Goal: Task Accomplishment & Management: Manage account settings

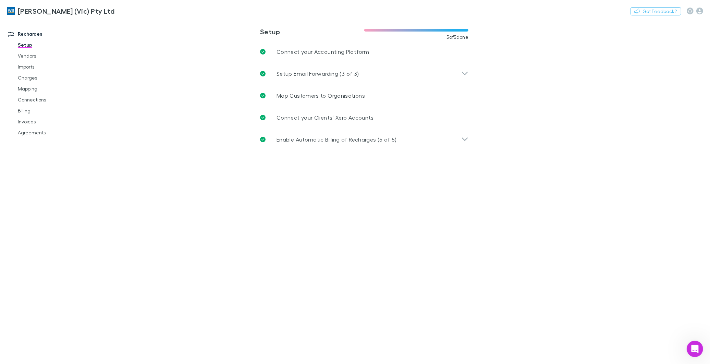
click at [692, 347] on icon "Open Intercom Messenger" at bounding box center [694, 348] width 11 height 11
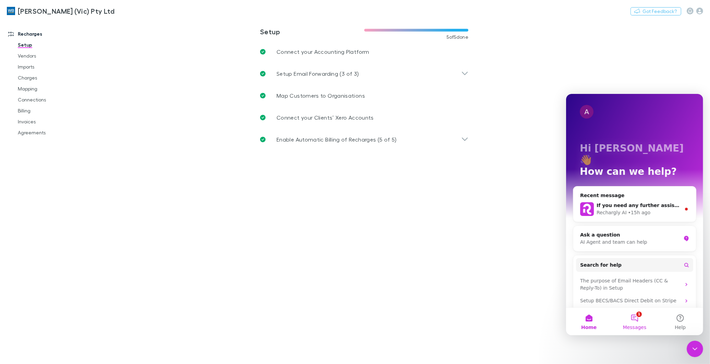
click at [638, 315] on button "1 Messages" at bounding box center [634, 320] width 46 height 27
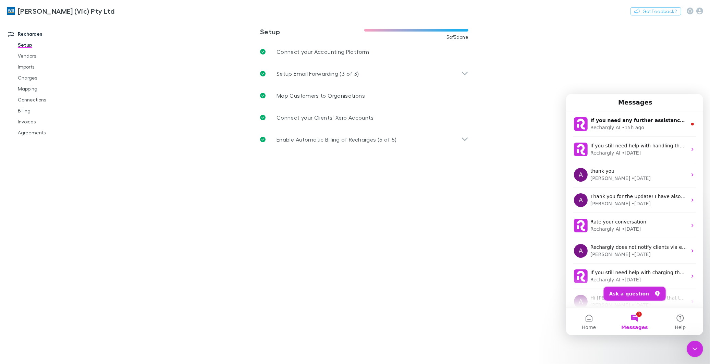
click at [633, 290] on button "Ask a question" at bounding box center [635, 294] width 62 height 14
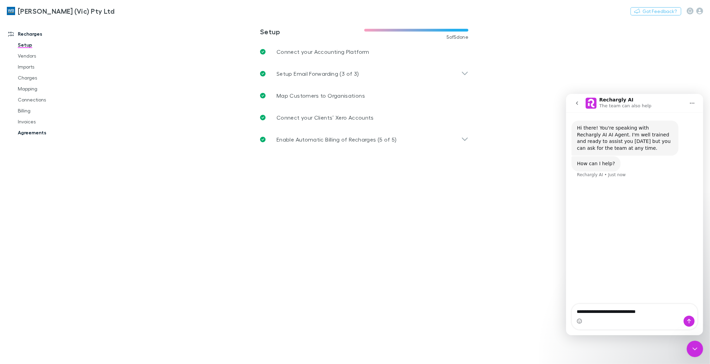
type textarea "**********"
click at [29, 133] on link "Agreements" at bounding box center [52, 132] width 83 height 11
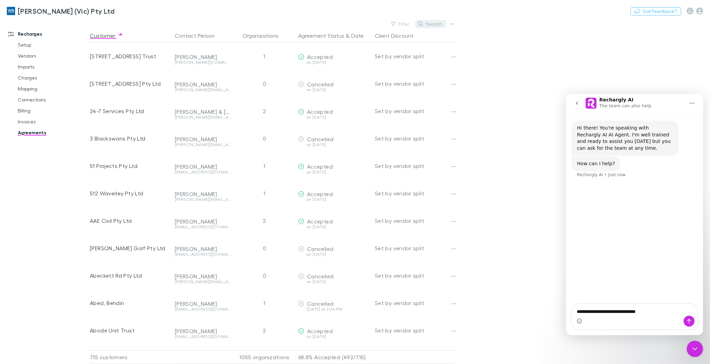
click at [433, 26] on button "Search" at bounding box center [430, 24] width 31 height 8
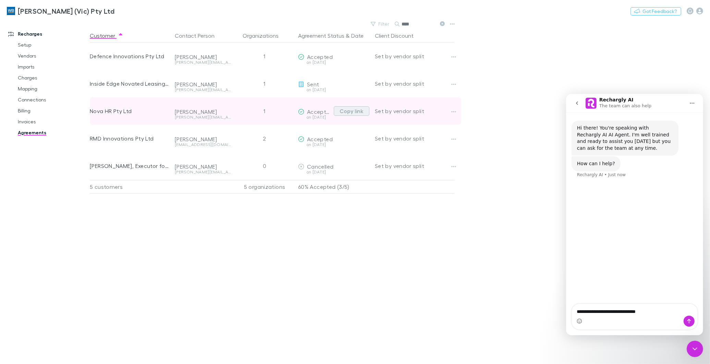
type input "****"
click at [343, 111] on button "Copy link" at bounding box center [352, 111] width 36 height 10
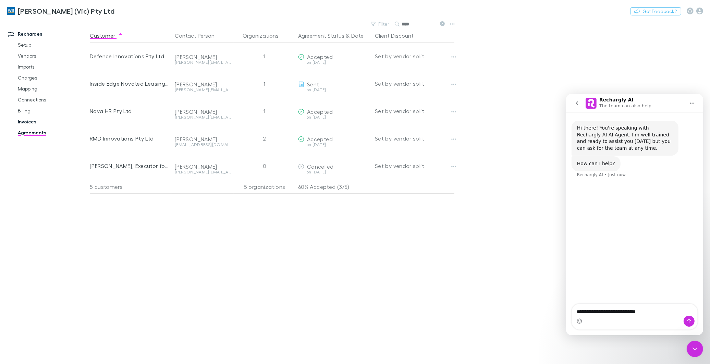
click at [29, 122] on link "Invoices" at bounding box center [52, 121] width 83 height 11
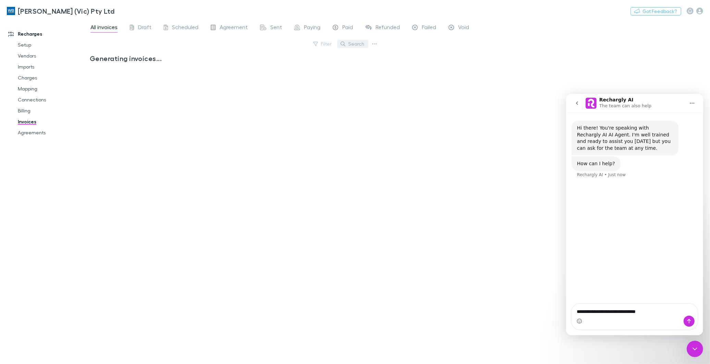
click at [349, 42] on button "Search" at bounding box center [352, 44] width 31 height 8
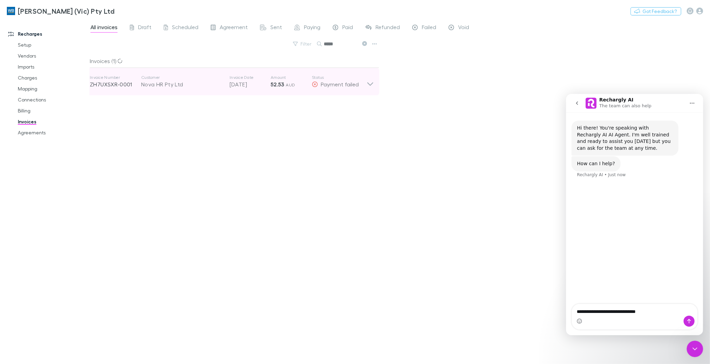
type input "****"
click at [369, 84] on icon at bounding box center [370, 83] width 6 height 3
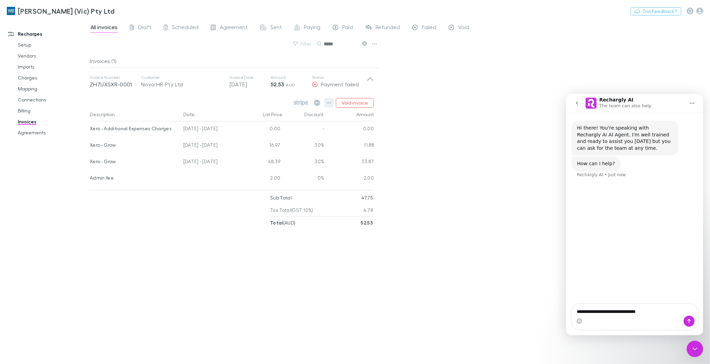
click at [328, 104] on icon "button" at bounding box center [329, 102] width 5 height 5
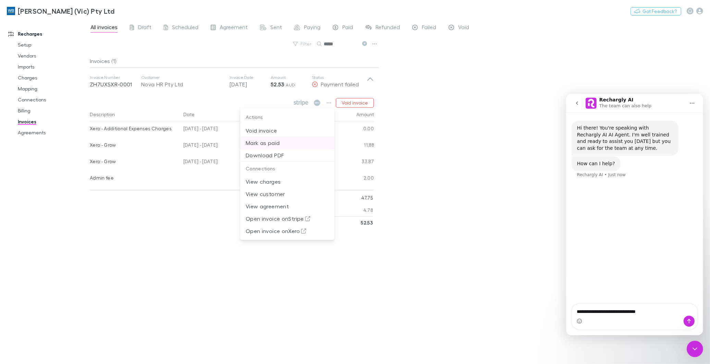
click at [279, 144] on p "Mark as paid" at bounding box center [287, 143] width 83 height 8
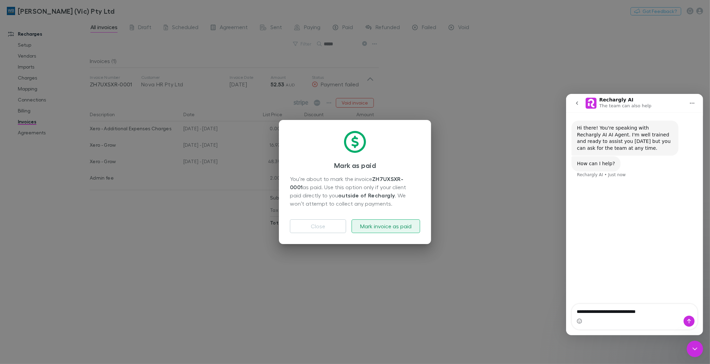
click at [388, 225] on button "Mark invoice as paid" at bounding box center [386, 226] width 69 height 14
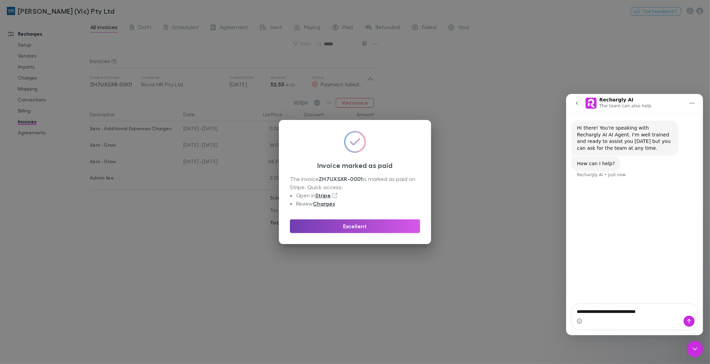
click at [384, 228] on button "Excellent" at bounding box center [355, 226] width 130 height 14
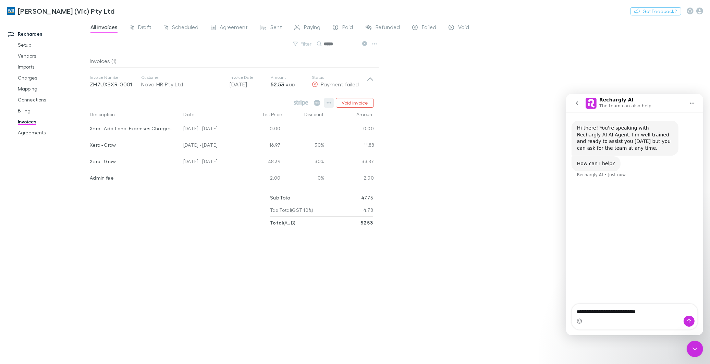
click at [328, 104] on icon "button" at bounding box center [329, 102] width 5 height 5
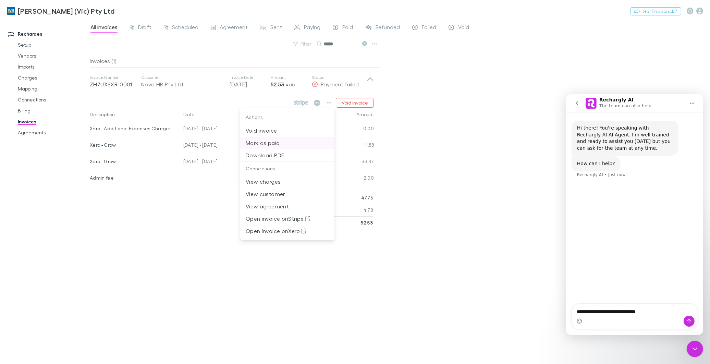
click at [280, 141] on p "Mark as paid" at bounding box center [287, 143] width 83 height 8
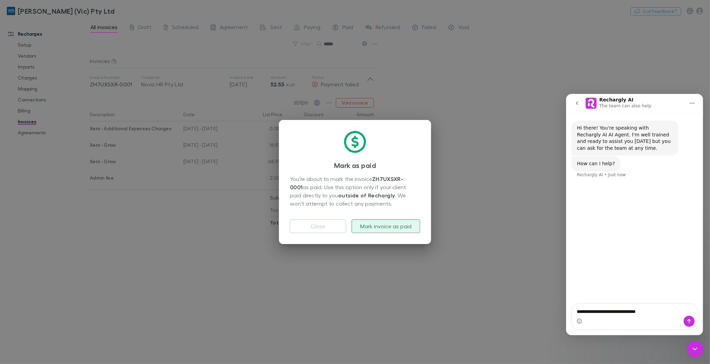
click at [380, 225] on button "Mark invoice as paid" at bounding box center [386, 226] width 69 height 14
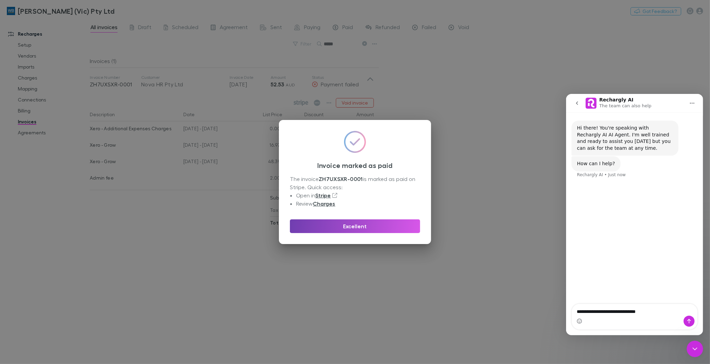
click at [364, 231] on button "Excellent" at bounding box center [355, 226] width 130 height 14
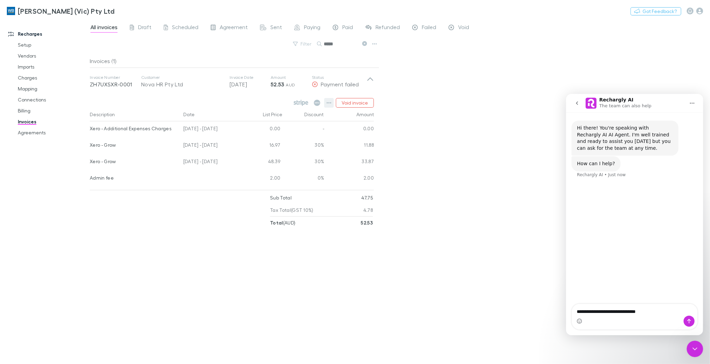
click at [329, 102] on icon "button" at bounding box center [329, 102] width 5 height 5
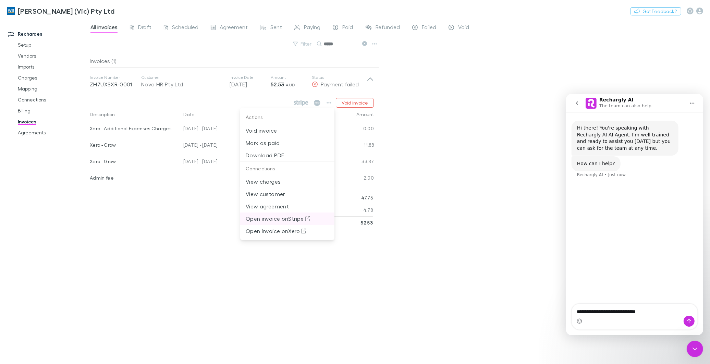
click at [283, 216] on p "Open invoice on Stripe" at bounding box center [287, 219] width 83 height 8
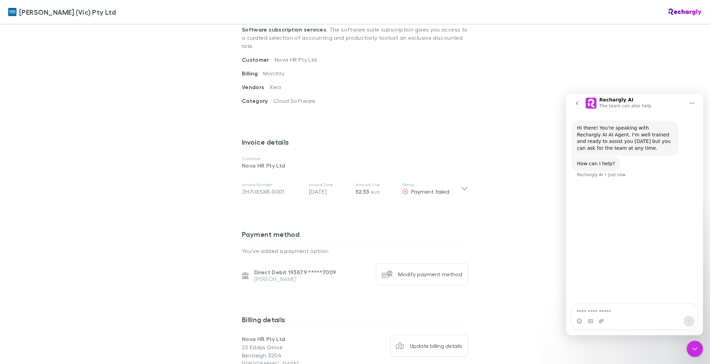
scroll to position [343, 0]
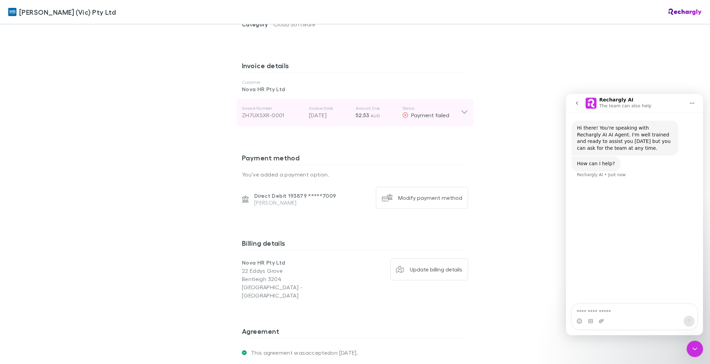
click at [462, 108] on icon at bounding box center [464, 112] width 7 height 8
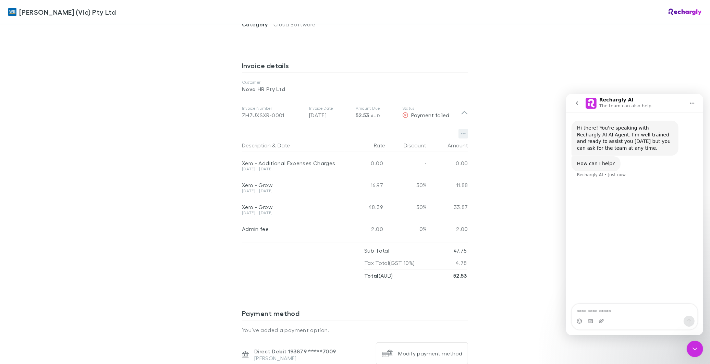
click at [461, 131] on icon "button" at bounding box center [463, 133] width 5 height 5
click at [512, 241] on div at bounding box center [355, 182] width 710 height 364
click at [619, 311] on textarea "Ask a question…" at bounding box center [634, 310] width 125 height 12
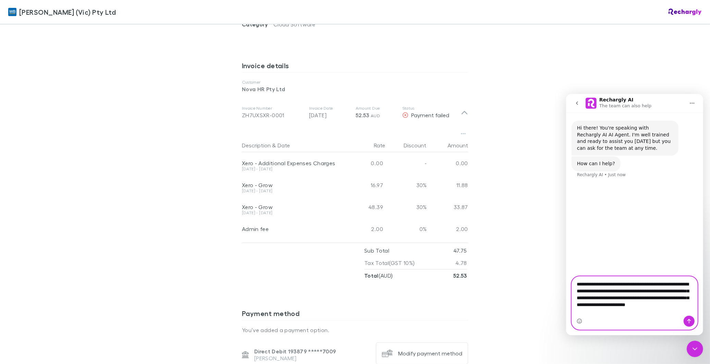
type textarea "**********"
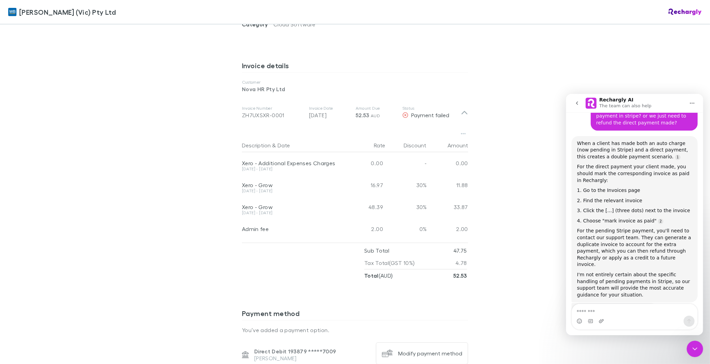
scroll to position [114, 0]
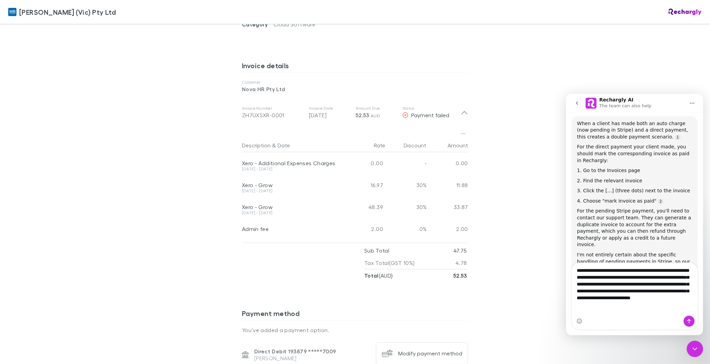
type textarea "**********"
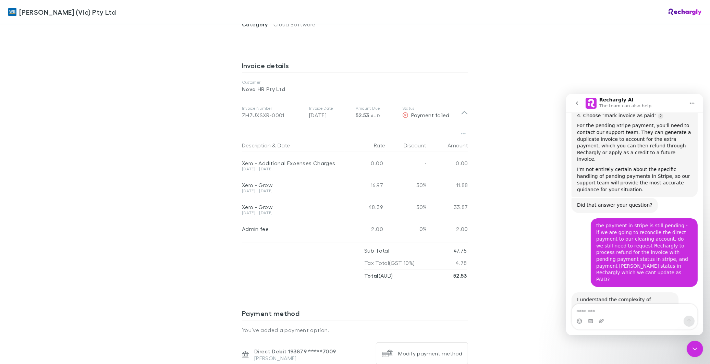
scroll to position [224, 0]
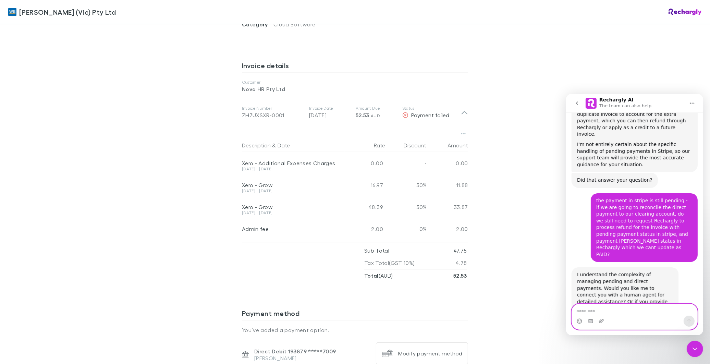
click at [630, 313] on textarea "Message…" at bounding box center [634, 310] width 125 height 12
paste textarea "**********"
type textarea "**********"
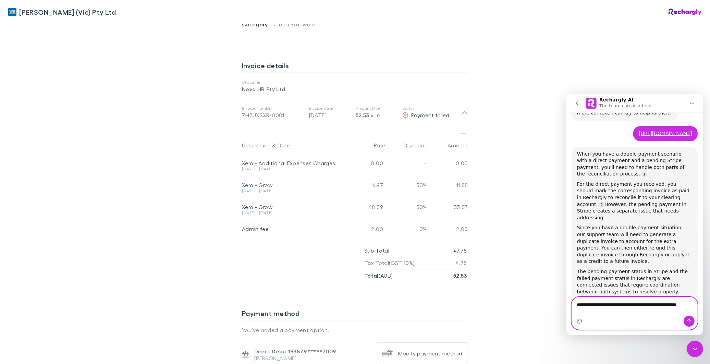
scroll to position [434, 0]
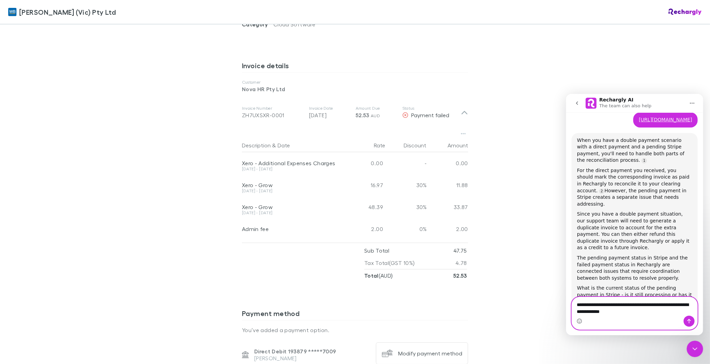
type textarea "**********"
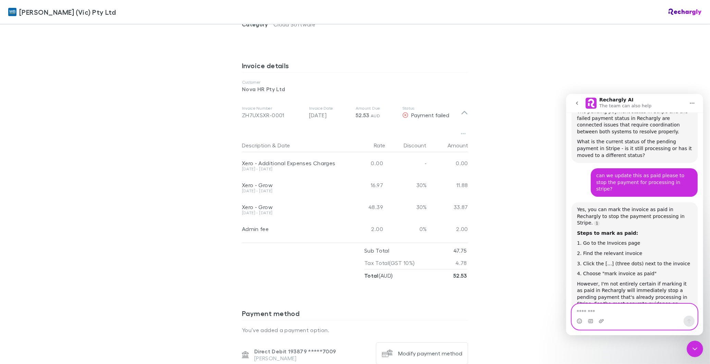
scroll to position [591, 0]
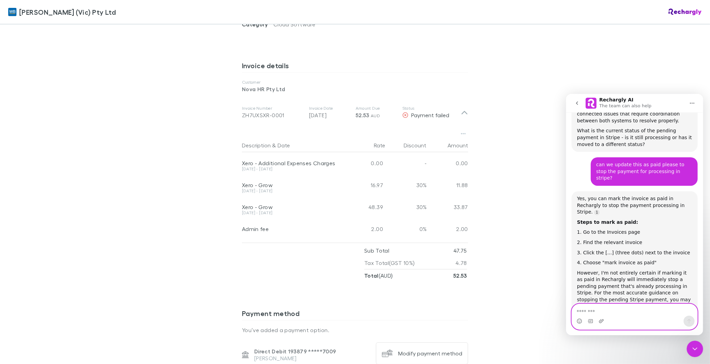
click at [605, 310] on textarea "Message…" at bounding box center [634, 310] width 125 height 12
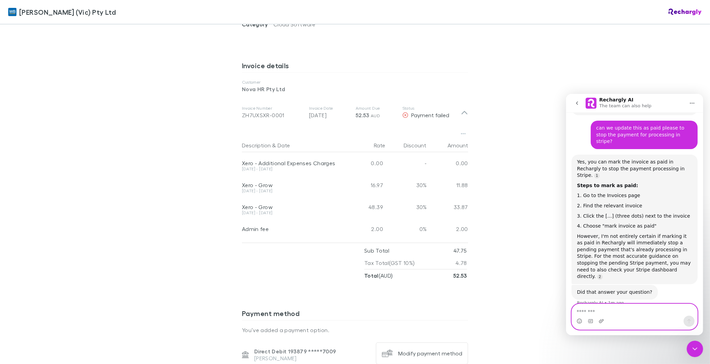
scroll to position [658, 0]
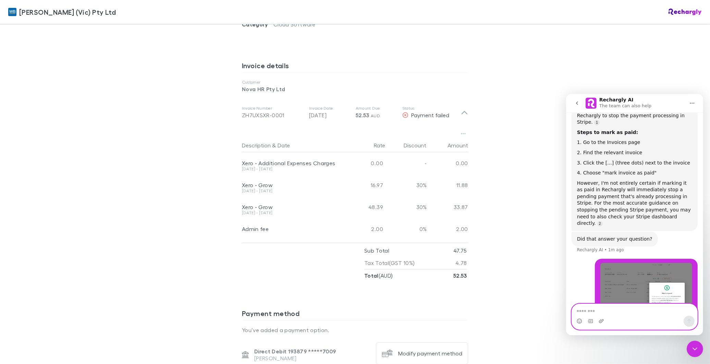
click at [619, 309] on textarea "Message…" at bounding box center [634, 310] width 125 height 12
paste textarea "Message…"
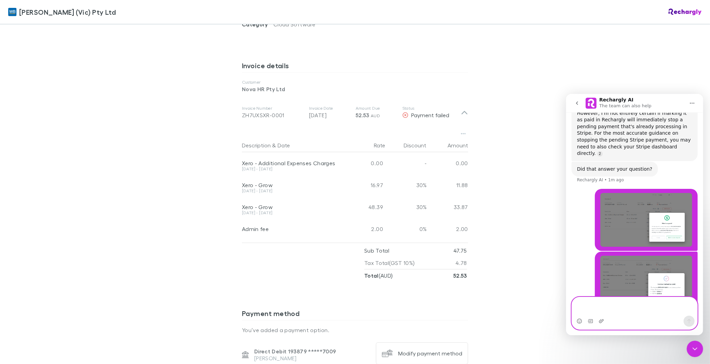
scroll to position [750, 0]
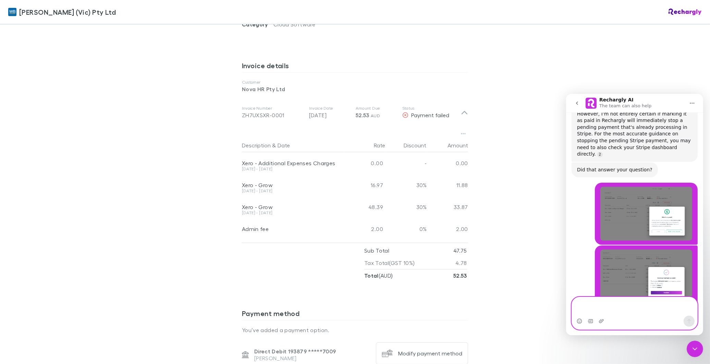
click at [624, 303] on textarea "Message…" at bounding box center [634, 306] width 125 height 19
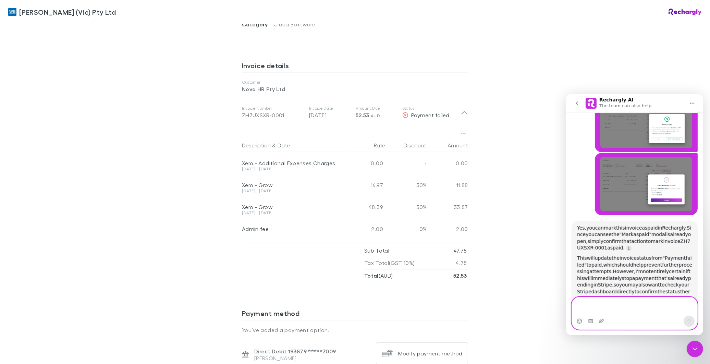
paste textarea "Message…"
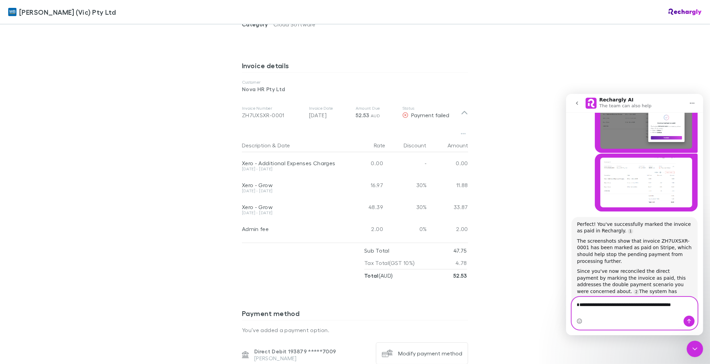
scroll to position [927, 0]
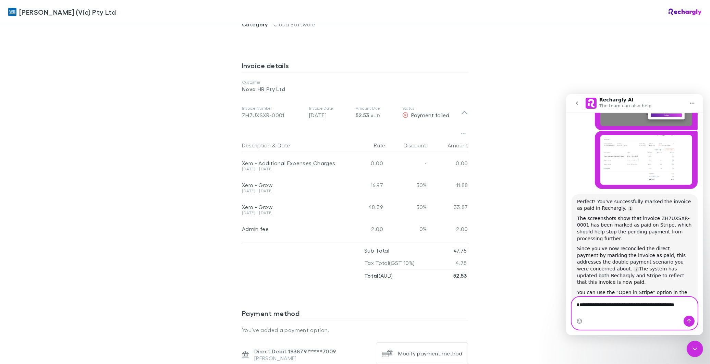
type textarea "**********"
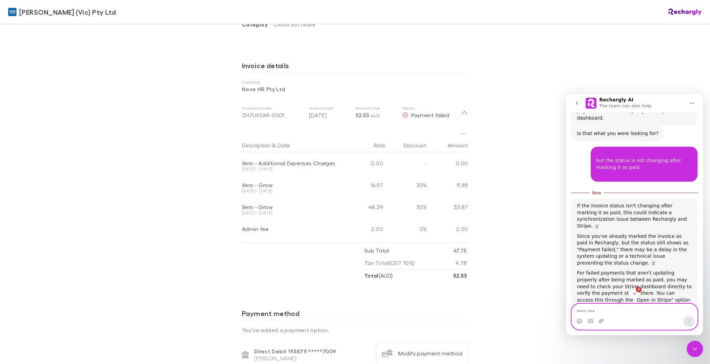
scroll to position [1132, 0]
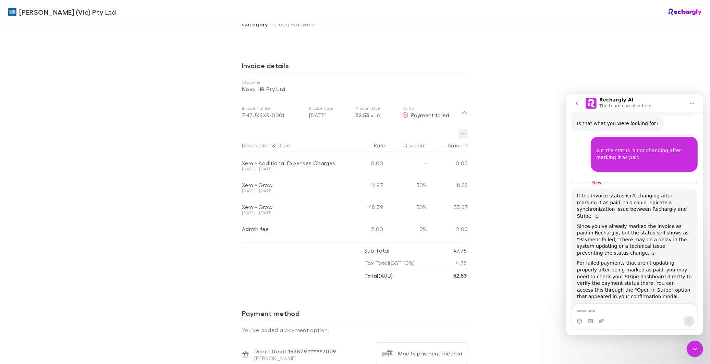
click at [461, 131] on icon "button" at bounding box center [463, 133] width 5 height 5
